Goal: Task Accomplishment & Management: Manage account settings

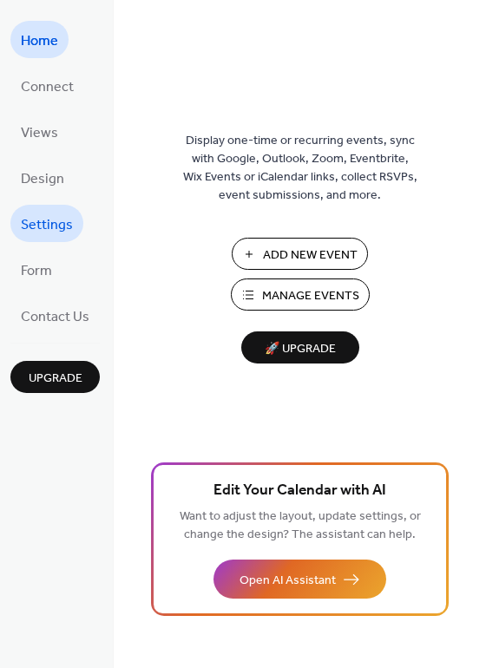
click at [59, 219] on span "Settings" at bounding box center [47, 225] width 52 height 27
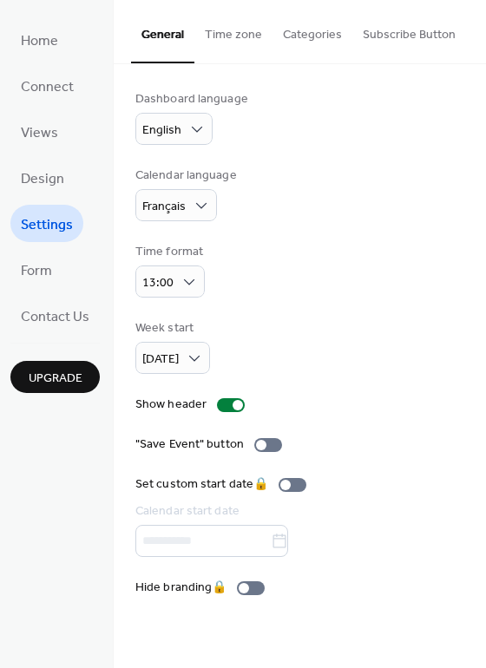
click at [44, 157] on ul "Home Connect Views Design Settings Form Contact Us" at bounding box center [54, 177] width 89 height 313
click at [46, 173] on span "Design" at bounding box center [42, 179] width 43 height 27
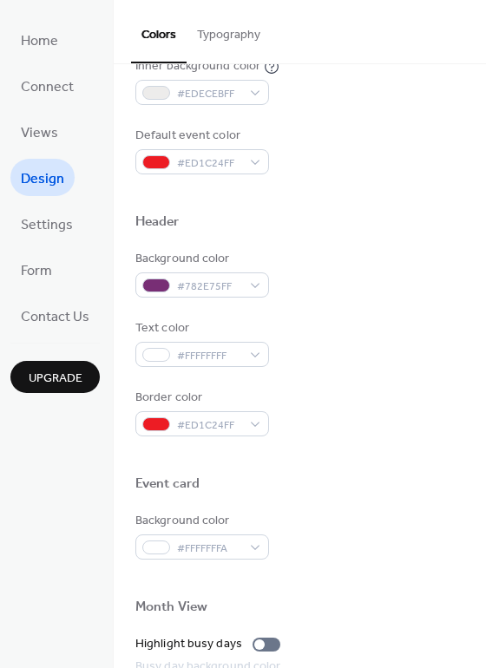
scroll to position [430, 0]
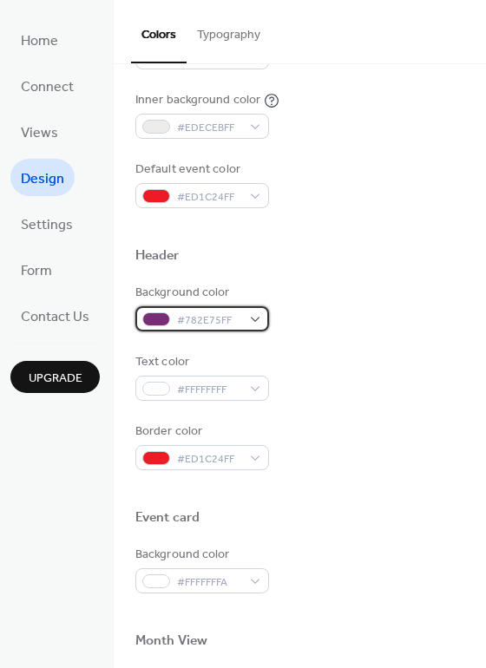
click at [212, 320] on span "#782E75FF" at bounding box center [209, 320] width 64 height 18
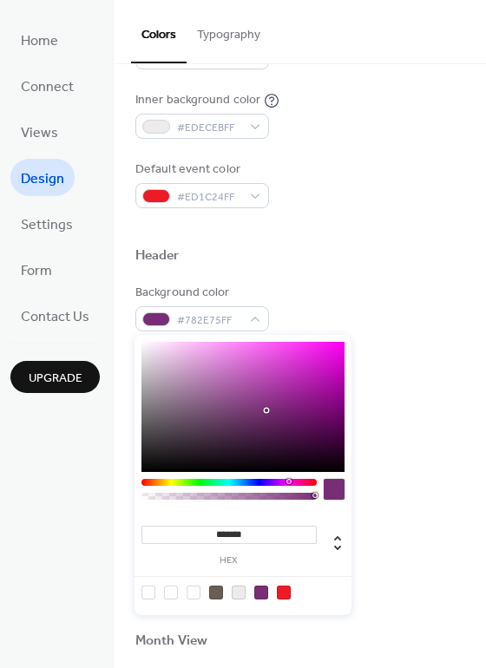
click at [423, 394] on div "Text color #FFFFFFFF" at bounding box center [299, 377] width 329 height 48
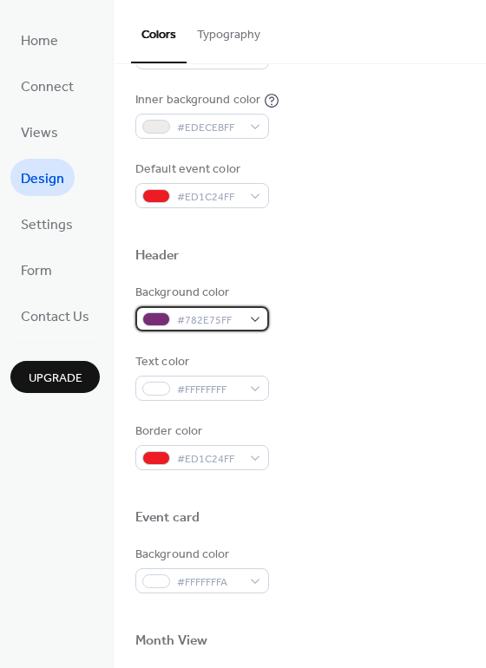
click at [225, 324] on span "#782E75FF" at bounding box center [209, 320] width 64 height 18
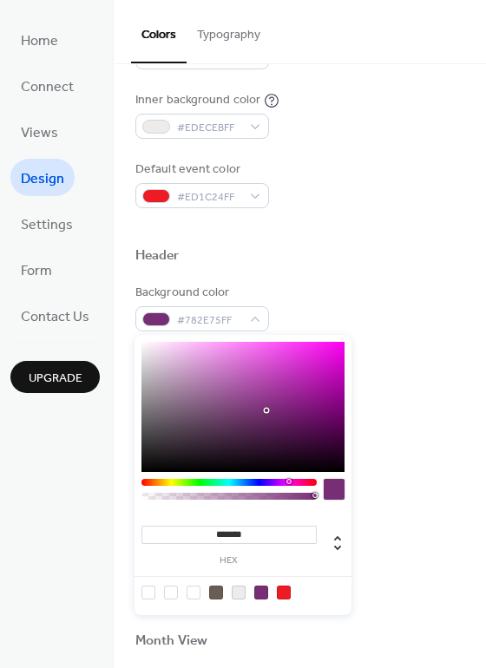
click at [336, 486] on div at bounding box center [333, 489] width 21 height 21
click at [303, 498] on div at bounding box center [242, 493] width 203 height 29
click at [305, 498] on div at bounding box center [228, 495] width 175 height 7
type input "***"
drag, startPoint x: 316, startPoint y: 496, endPoint x: 272, endPoint y: 498, distance: 44.3
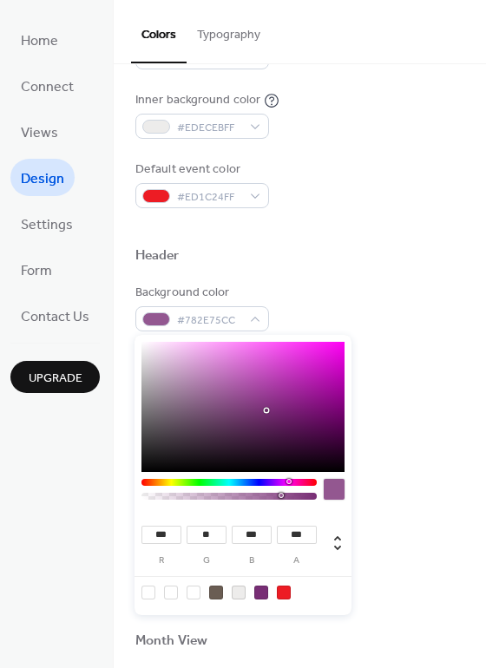
click at [272, 498] on div at bounding box center [229, 495] width 170 height 7
drag, startPoint x: 275, startPoint y: 496, endPoint x: 226, endPoint y: 497, distance: 48.6
click at [235, 497] on div at bounding box center [237, 494] width 5 height 5
drag, startPoint x: 229, startPoint y: 499, endPoint x: 132, endPoint y: 496, distance: 97.1
click at [132, 496] on body "Home Connect Views Design Settings Form Contact Us Upgrade Design Upgrade Color…" at bounding box center [243, 334] width 486 height 668
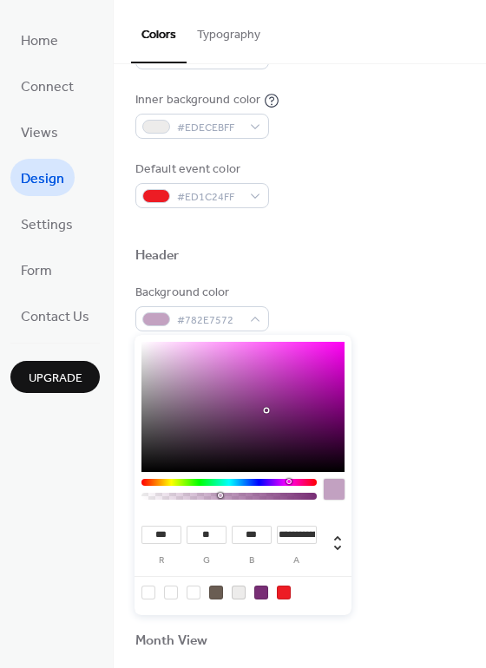
drag, startPoint x: 144, startPoint y: 494, endPoint x: 221, endPoint y: 499, distance: 77.3
click at [220, 499] on div at bounding box center [229, 495] width 170 height 7
drag, startPoint x: 222, startPoint y: 497, endPoint x: 250, endPoint y: 499, distance: 27.8
click at [250, 499] on div at bounding box center [229, 495] width 170 height 7
drag, startPoint x: 248, startPoint y: 499, endPoint x: 266, endPoint y: 498, distance: 18.2
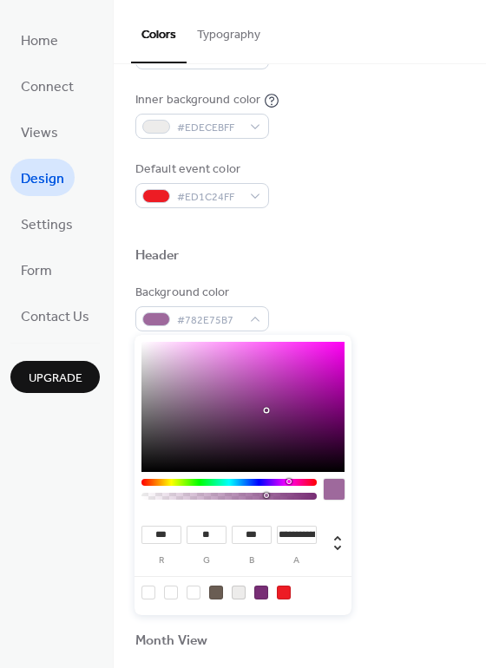
click at [266, 498] on div at bounding box center [229, 495] width 170 height 7
drag, startPoint x: 267, startPoint y: 497, endPoint x: 282, endPoint y: 497, distance: 14.7
click at [282, 497] on div at bounding box center [281, 494] width 5 height 5
click at [297, 495] on div at bounding box center [229, 495] width 170 height 7
click at [291, 495] on div at bounding box center [229, 495] width 170 height 7
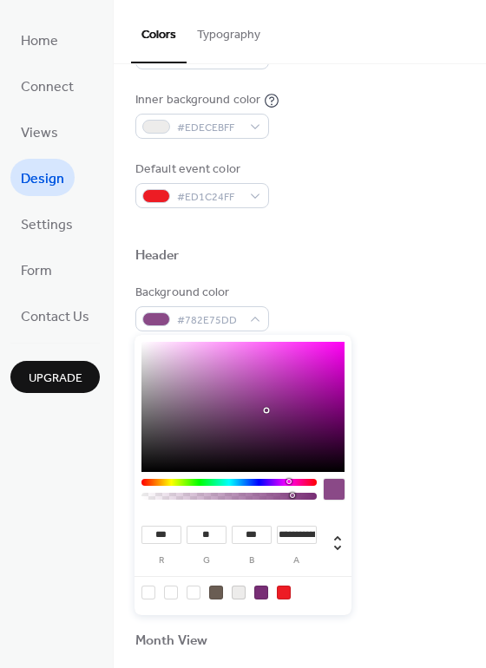
type input "**********"
click at [290, 495] on div at bounding box center [292, 494] width 5 height 5
click at [383, 466] on div "Border color #ED1C24FF" at bounding box center [299, 446] width 329 height 48
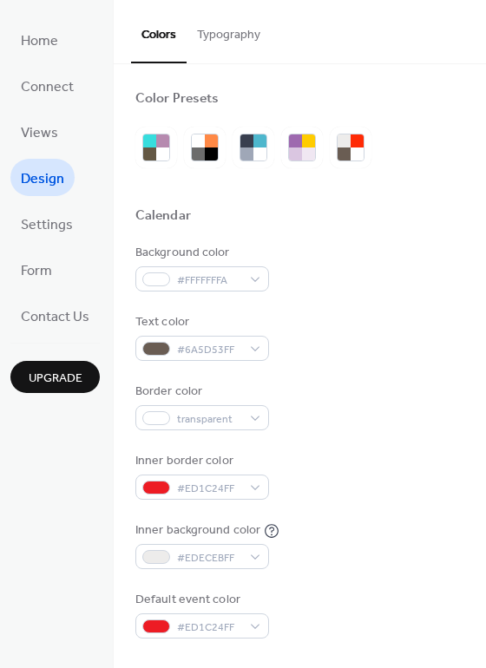
scroll to position [0, 0]
